Goal: Task Accomplishment & Management: Complete application form

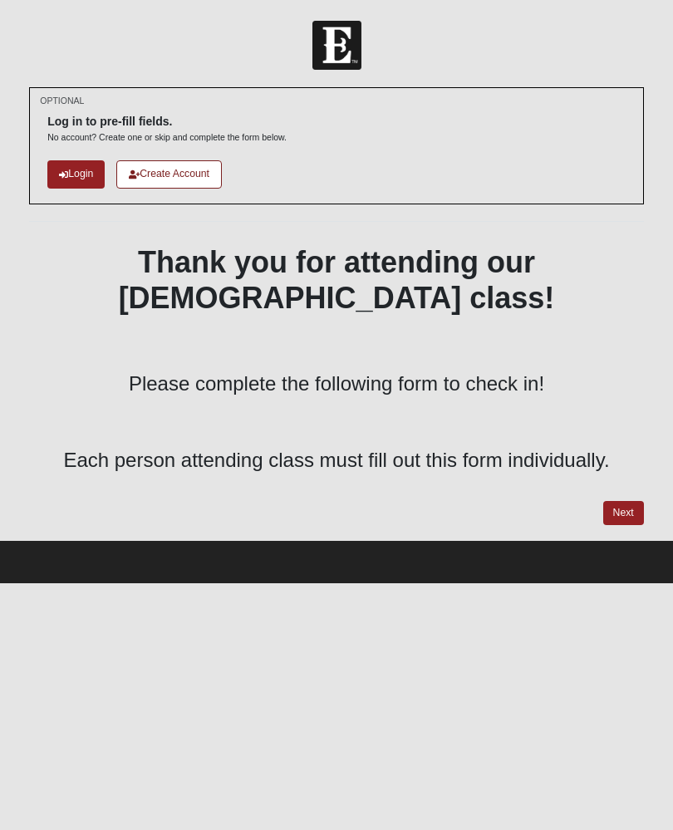
click at [397, 583] on html "Log In Baptism Class Check In Events Baptism Class Check In Error OPTIONAL" at bounding box center [336, 291] width 673 height 583
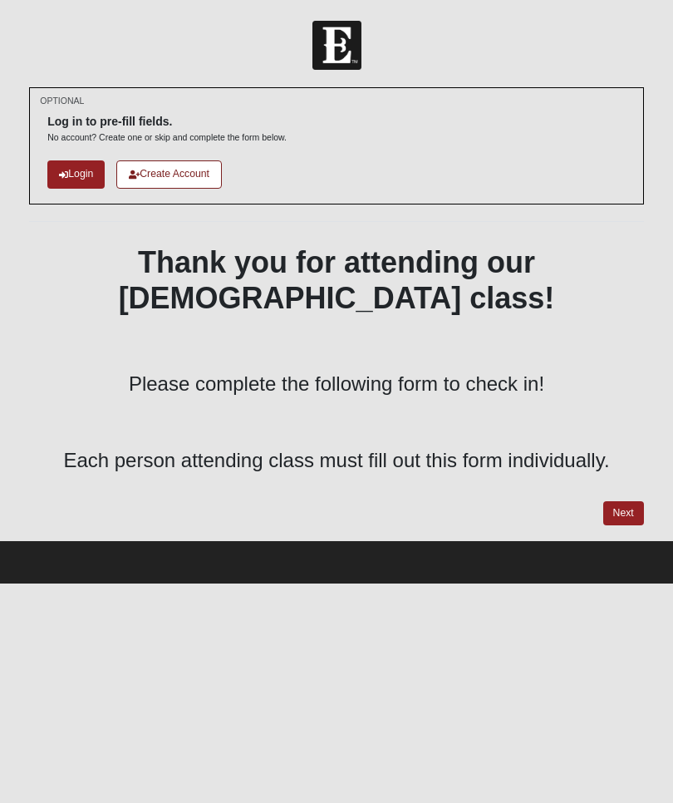
click at [84, 179] on link "Login" at bounding box center [75, 173] width 57 height 27
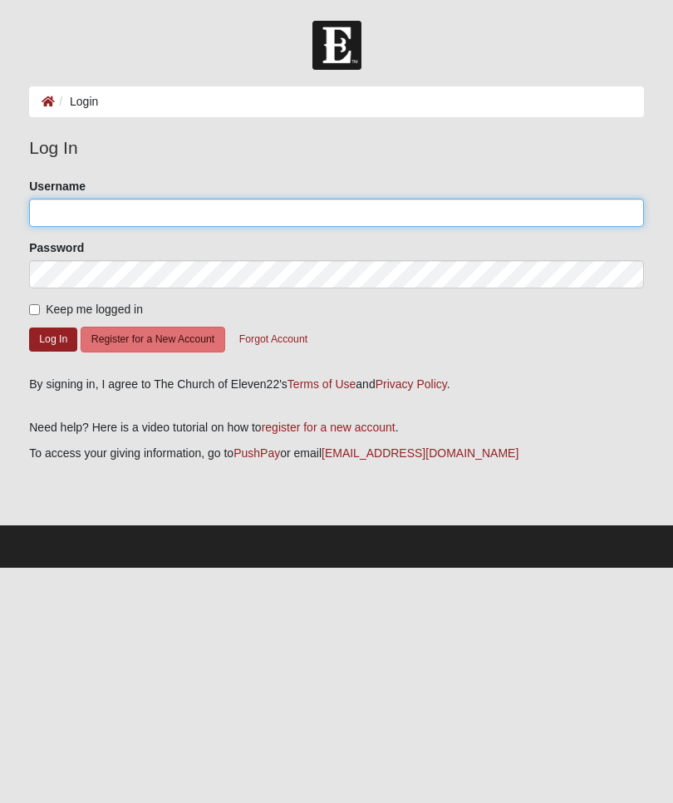
click at [234, 217] on input "Username" at bounding box center [336, 213] width 615 height 28
type input "Fi.sform"
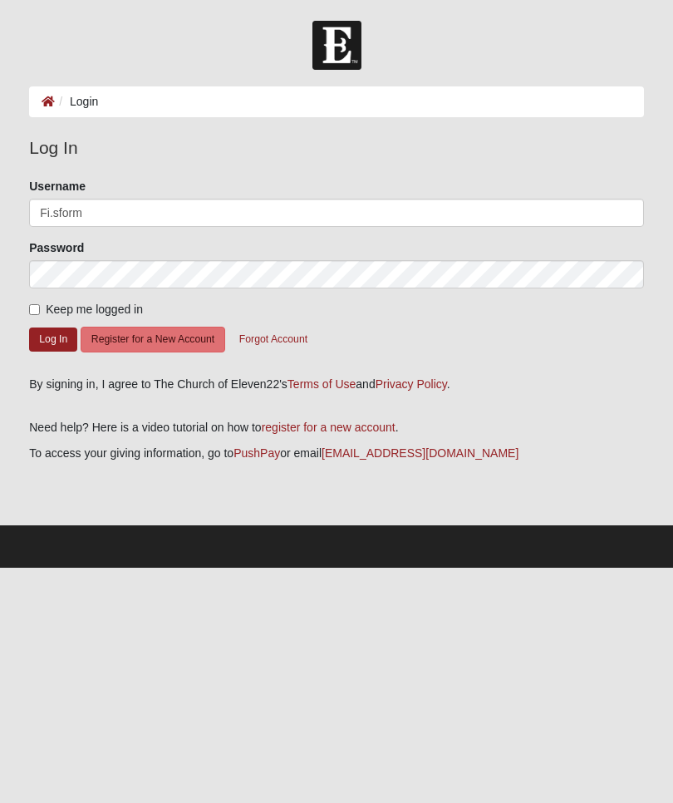
click at [46, 296] on form "Please correct the following: Username Fi.sform Password Keep me logged in Log …" at bounding box center [336, 271] width 615 height 187
click at [40, 308] on input "Keep me logged in" at bounding box center [34, 309] width 11 height 11
checkbox input "true"
click at [60, 340] on button "Log In" at bounding box center [53, 339] width 48 height 24
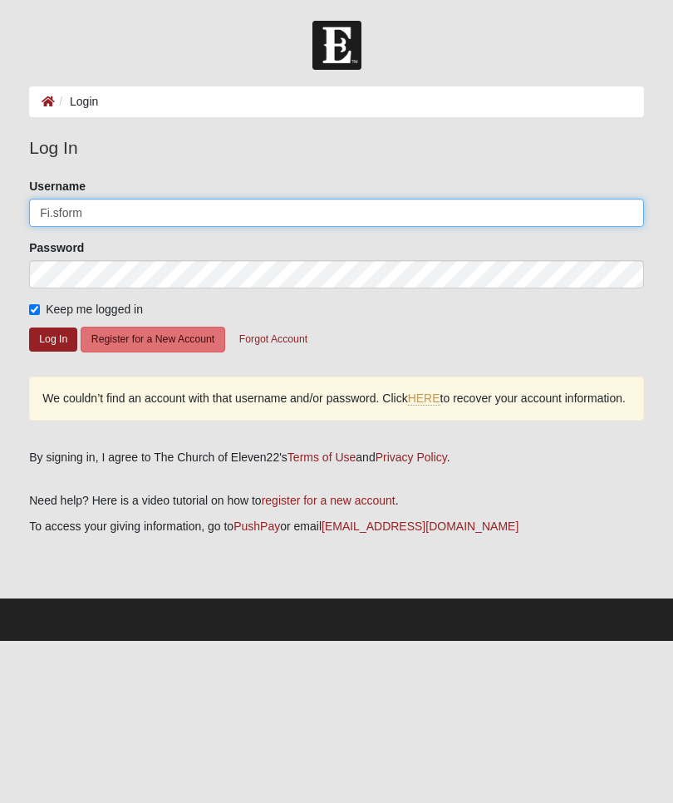
click at [193, 201] on input "Fi.sform" at bounding box center [336, 213] width 615 height 28
click at [214, 219] on input "Fi.sform" at bounding box center [336, 213] width 615 height 28
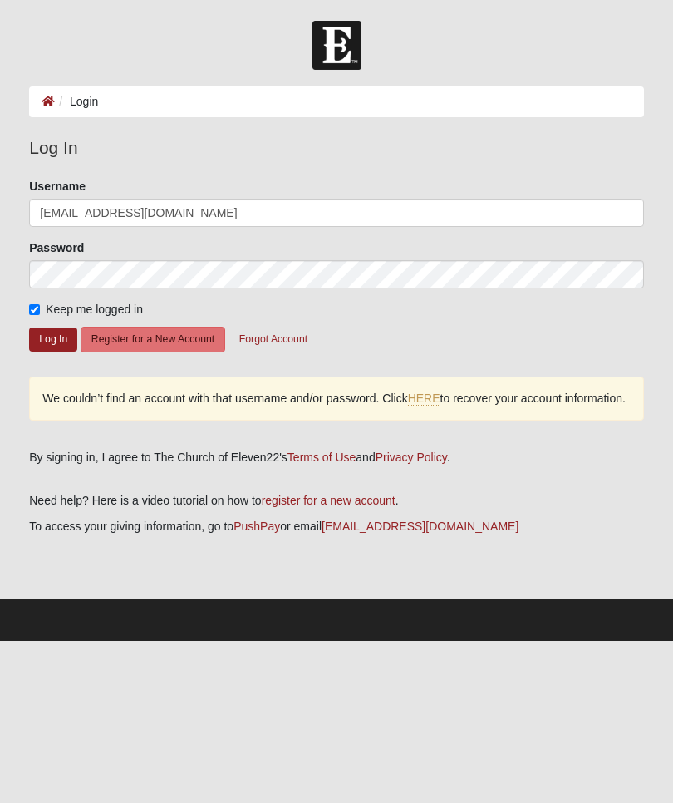
click at [47, 337] on button "Log In" at bounding box center [53, 339] width 48 height 24
click at [57, 332] on button "Log In" at bounding box center [53, 339] width 48 height 24
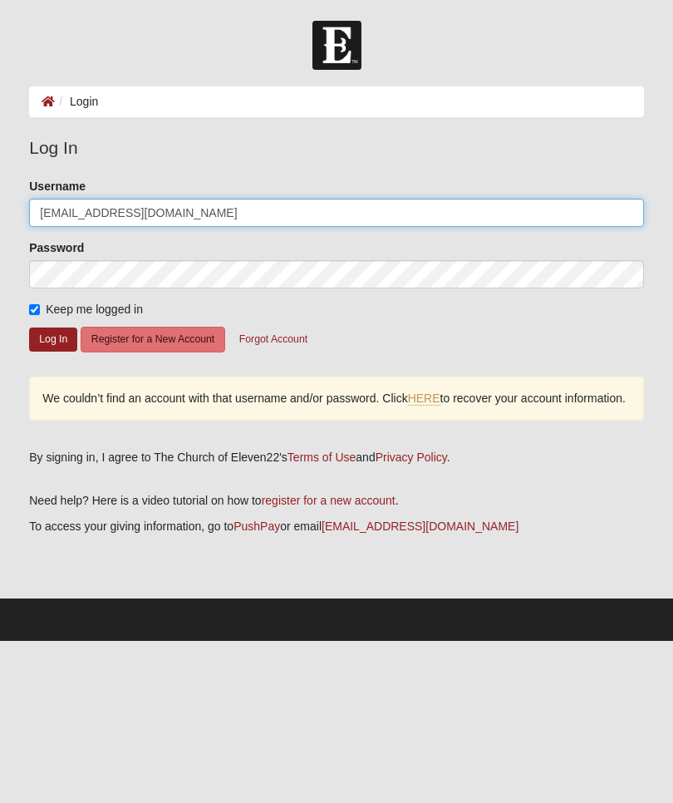
click at [288, 206] on input "Fi.sform@coe22.com" at bounding box center [336, 213] width 615 height 28
type input "Fi.sform"
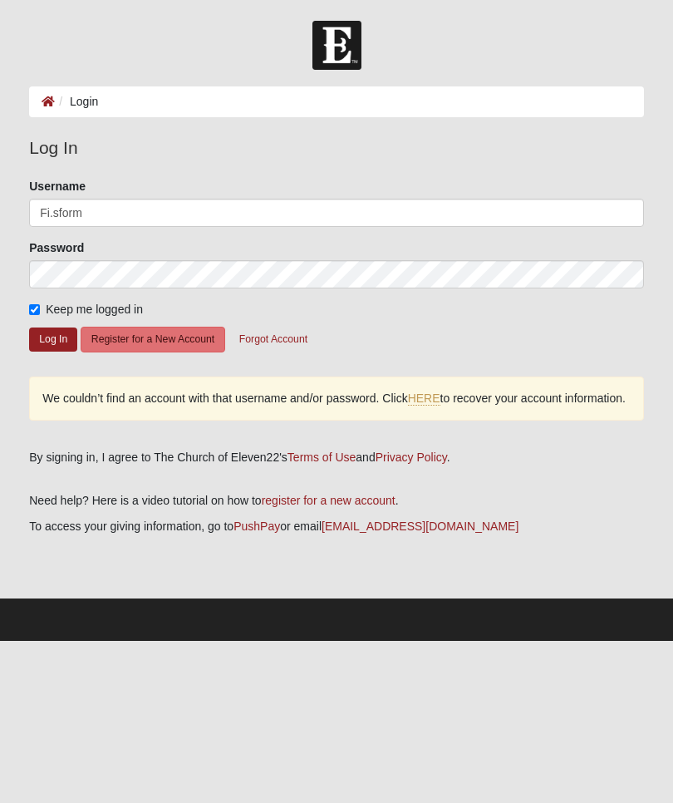
click at [56, 338] on button "Log In" at bounding box center [53, 339] width 48 height 24
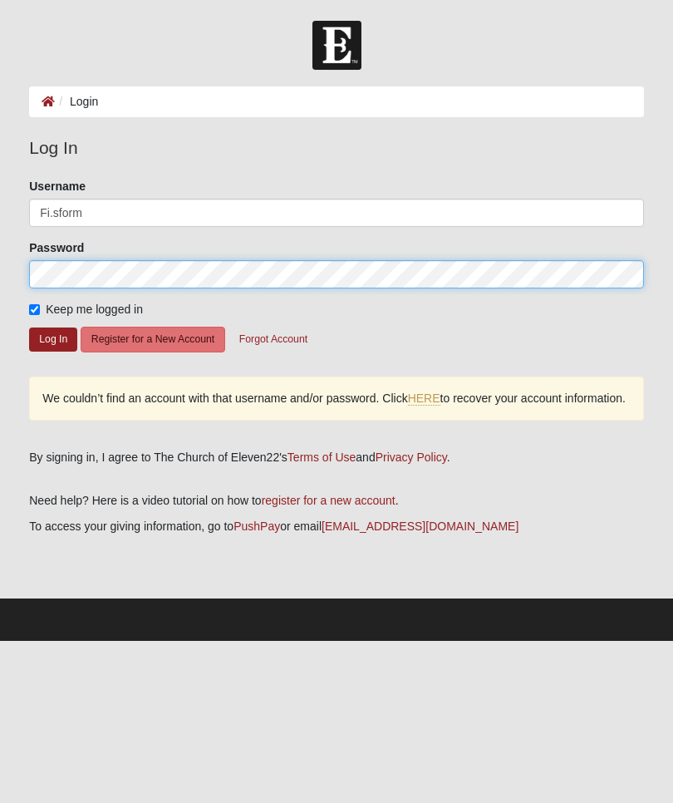
click at [53, 338] on button "Log In" at bounding box center [53, 339] width 48 height 24
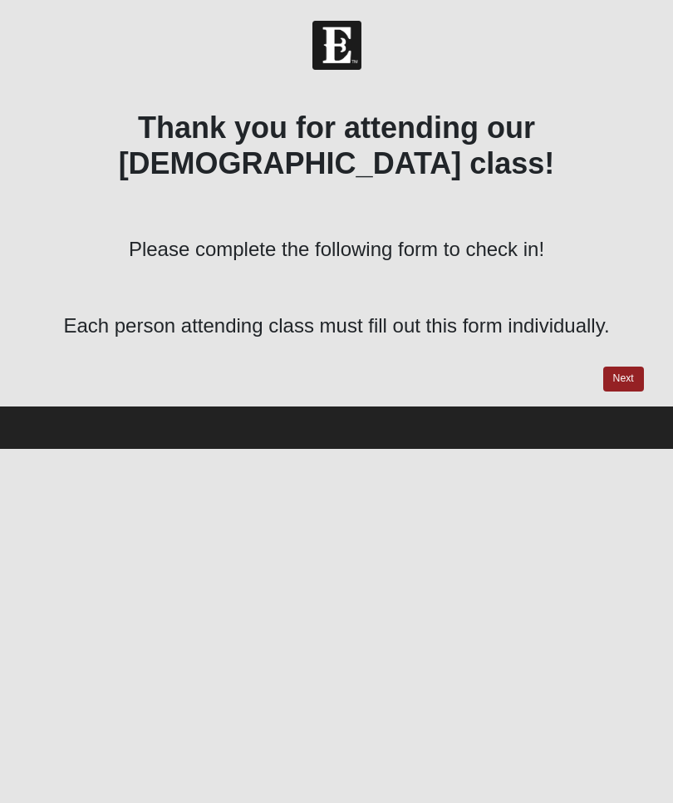
click at [642, 366] on link "Next" at bounding box center [623, 378] width 41 height 24
